Goal: Book appointment/travel/reservation

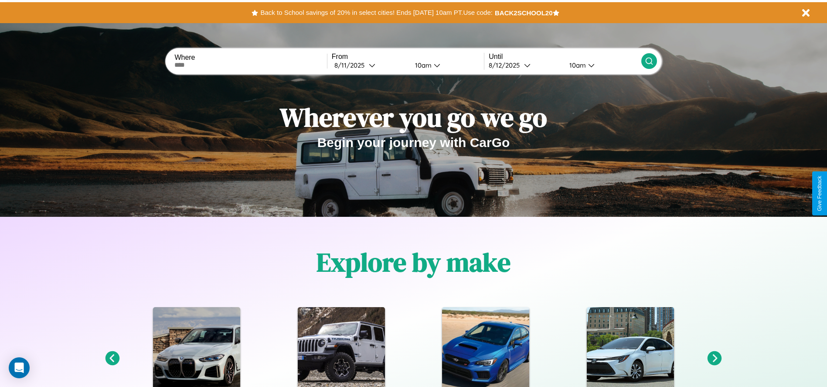
scroll to position [181, 0]
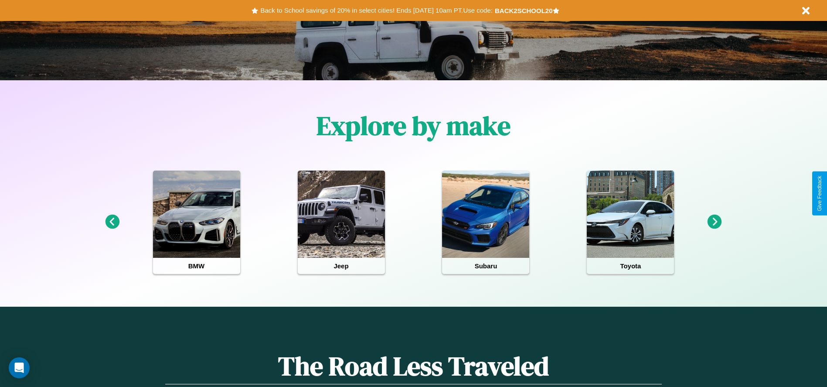
click at [715, 222] on icon at bounding box center [715, 221] width 14 height 14
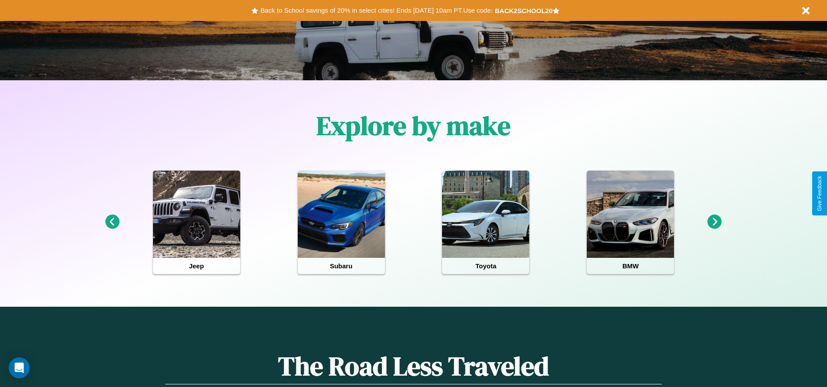
click at [715, 222] on icon at bounding box center [715, 221] width 14 height 14
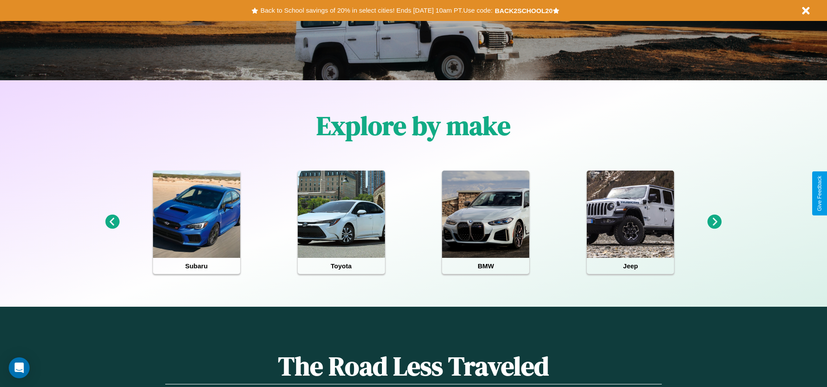
click at [715, 222] on icon at bounding box center [715, 221] width 14 height 14
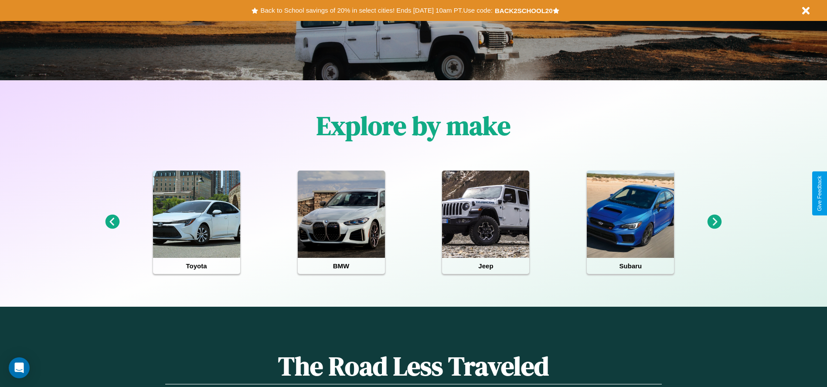
click at [715, 222] on icon at bounding box center [715, 221] width 14 height 14
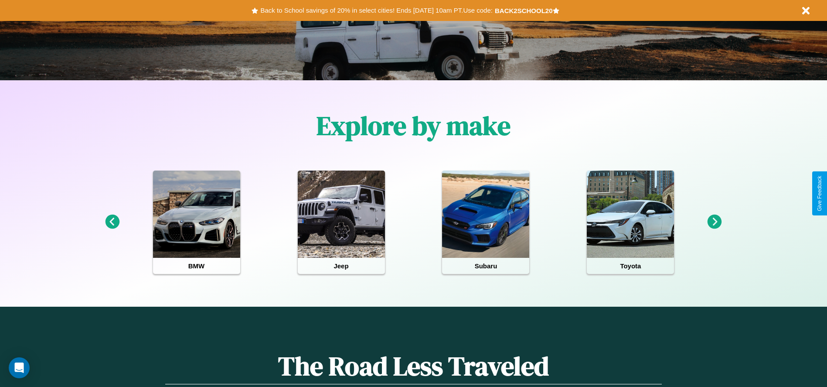
click at [715, 222] on icon at bounding box center [715, 221] width 14 height 14
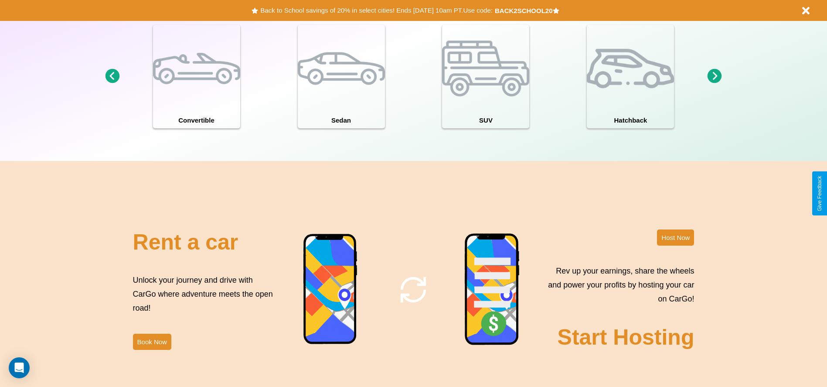
scroll to position [1055, 0]
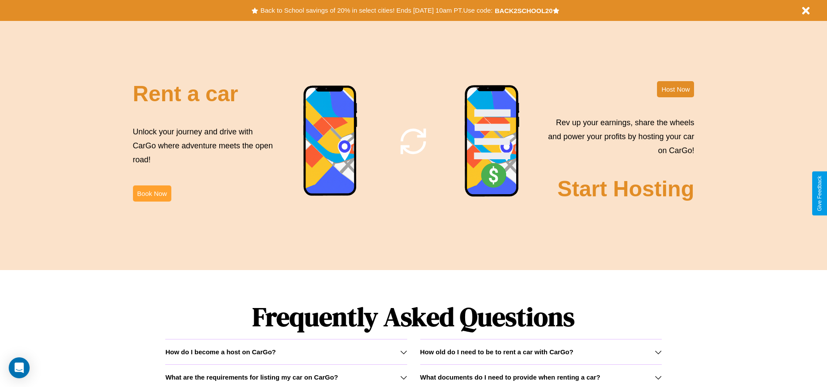
click at [152, 193] on button "Book Now" at bounding box center [152, 193] width 38 height 16
